Goal: Use online tool/utility: Utilize a website feature to perform a specific function

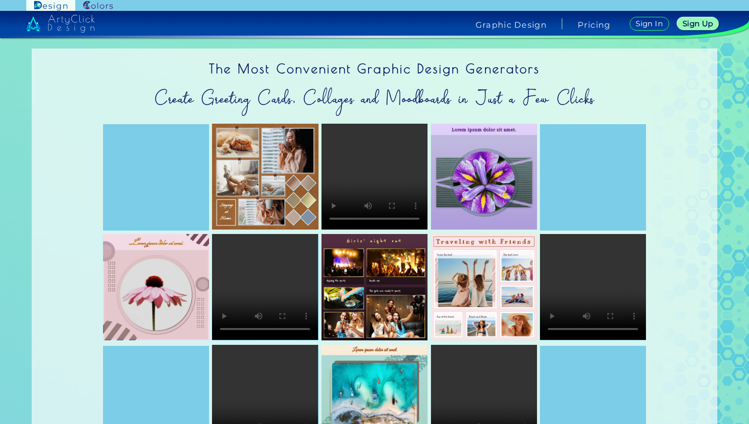
click at [93, 24] on img at bounding box center [60, 24] width 68 height 18
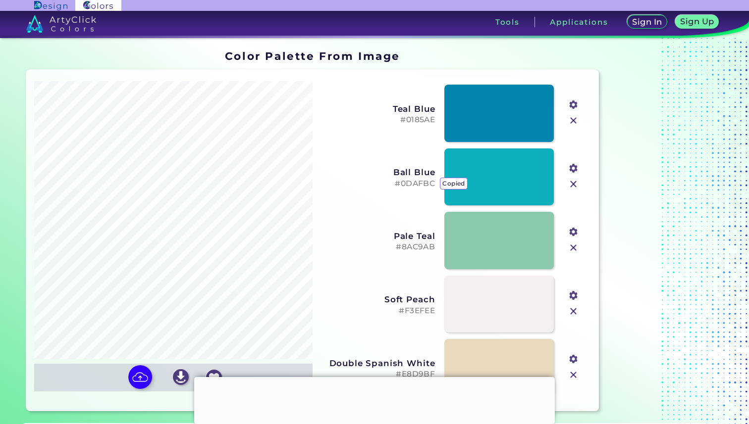
click at [416, 183] on h5 "#0DAFBC copied copied copied" at bounding box center [376, 183] width 115 height 9
click at [496, 192] on link at bounding box center [499, 177] width 110 height 58
click at [506, 309] on link at bounding box center [499, 304] width 110 height 58
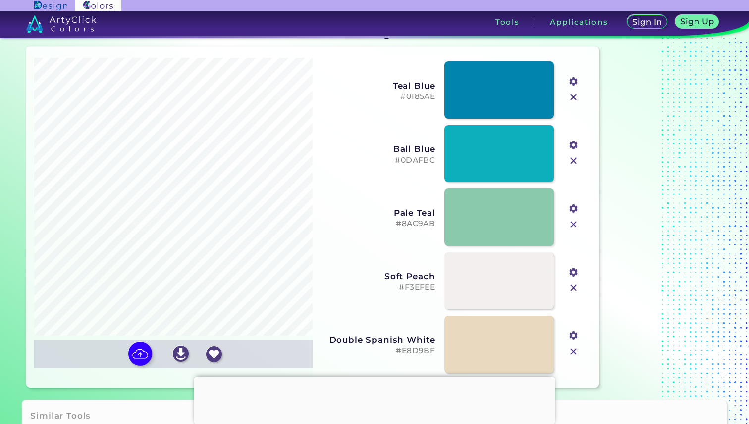
scroll to position [22, 0]
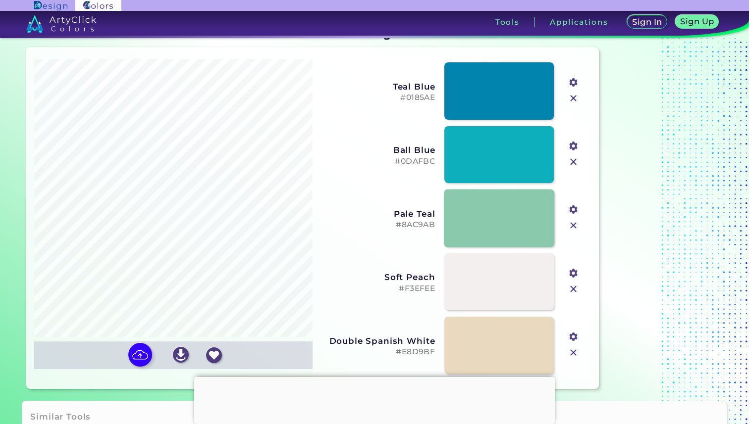
click at [474, 228] on link at bounding box center [499, 219] width 110 height 58
click at [412, 223] on h5 "#8AC9AB" at bounding box center [376, 224] width 115 height 9
click at [412, 223] on h5 "#8AC9AB copied" at bounding box center [376, 224] width 115 height 9
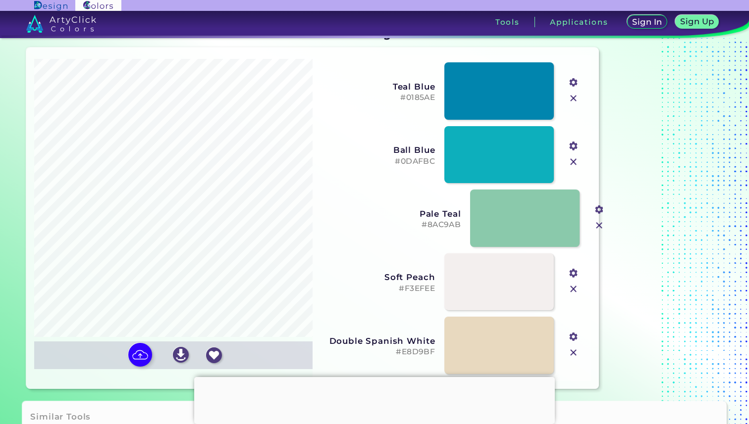
drag, startPoint x: 393, startPoint y: 224, endPoint x: 415, endPoint y: 224, distance: 21.8
click at [418, 224] on h5 "#8AC9AB" at bounding box center [402, 224] width 115 height 9
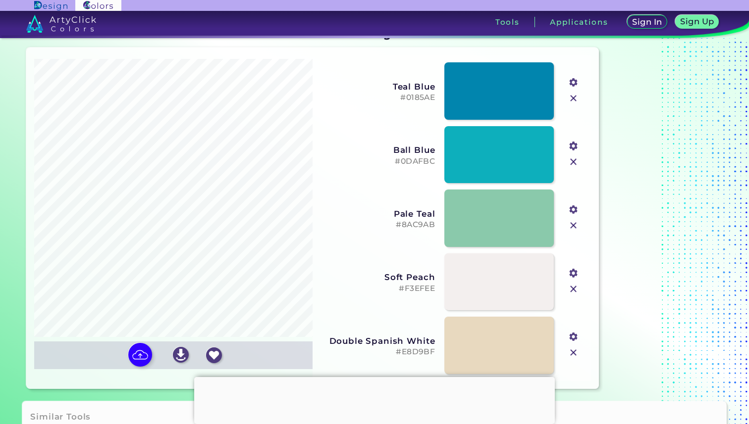
click at [437, 225] on div "Pale Teal #8AC9AB #8ac9ab" at bounding box center [452, 219] width 270 height 64
click at [0, 0] on input "file" at bounding box center [0, 0] width 0 height 0
click at [401, 222] on h5 "#8AC9AB" at bounding box center [376, 224] width 115 height 9
click at [488, 218] on link at bounding box center [499, 219] width 110 height 58
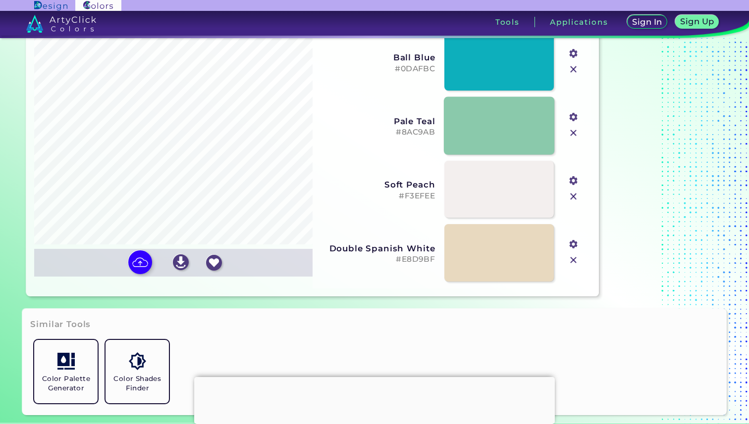
scroll to position [84, 0]
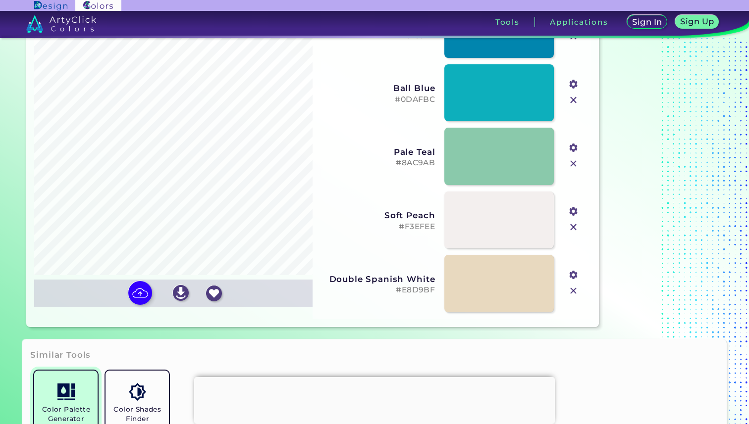
click at [48, 409] on h5 "Color Palette Generator" at bounding box center [65, 414] width 55 height 19
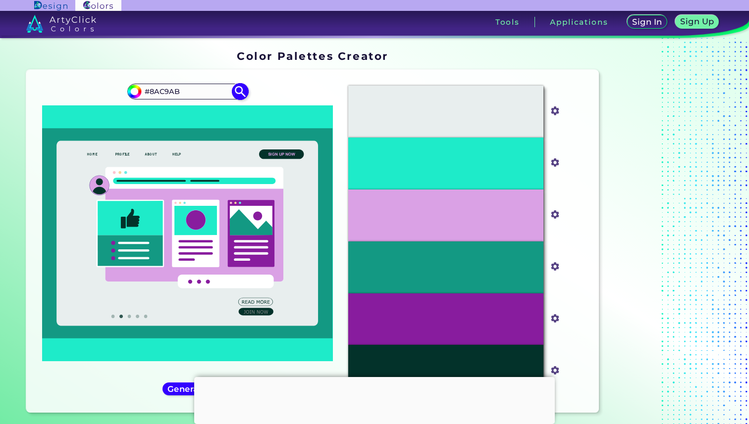
type input "#8AC9AB"
click at [238, 85] on img at bounding box center [240, 91] width 17 height 17
type input "#8ac9ab"
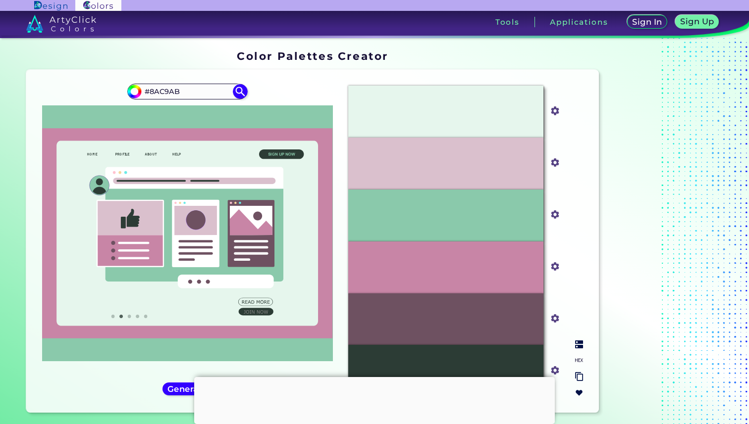
click at [418, 118] on div "#E6F6ED" at bounding box center [445, 112] width 195 height 52
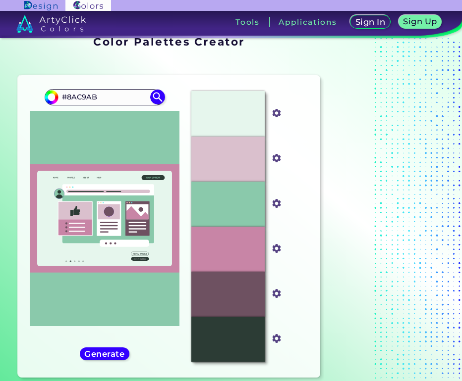
scroll to position [19, 0]
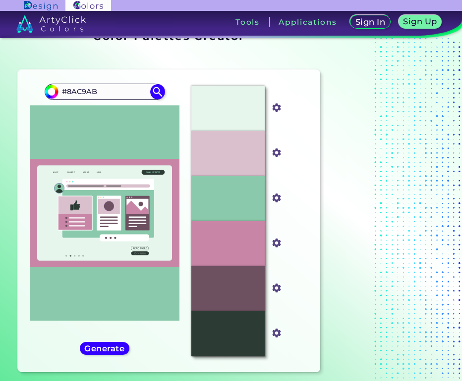
click at [233, 159] on p "#DAC0CD" at bounding box center [228, 153] width 36 height 11
click at [218, 157] on p "#DAC0CD" at bounding box center [228, 153] width 36 height 11
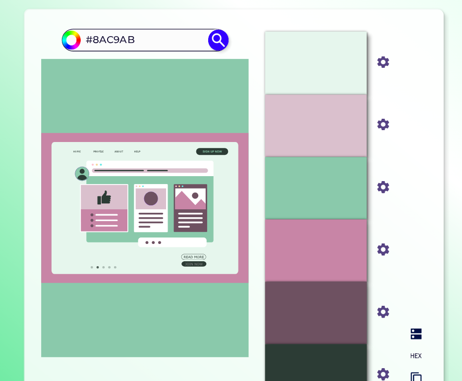
click at [228, 245] on p "#C885A6" at bounding box center [227, 243] width 31 height 11
